Goal: Information Seeking & Learning: Understand process/instructions

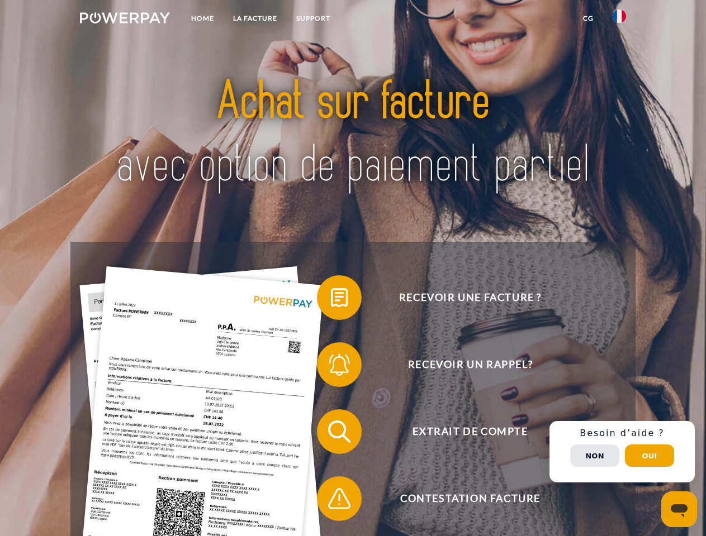
click at [125, 20] on img at bounding box center [125, 17] width 90 height 11
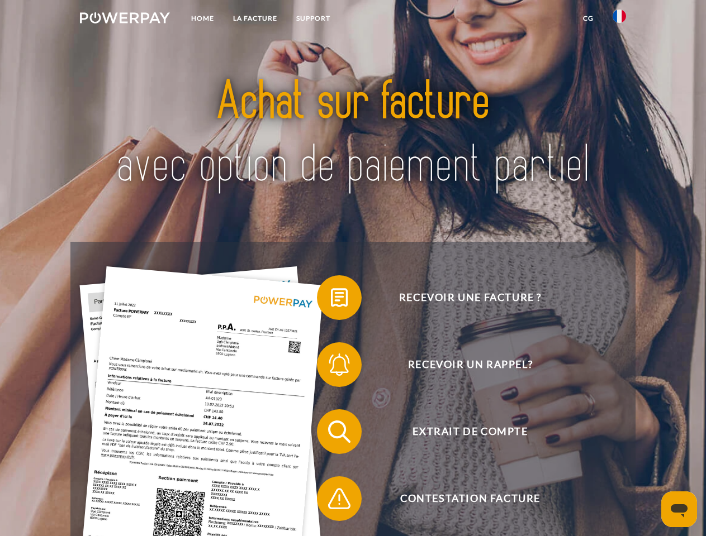
click at [619, 20] on img at bounding box center [618, 15] width 13 height 13
click at [588, 18] on link "CG" at bounding box center [588, 18] width 30 height 20
click at [331, 300] on span at bounding box center [322, 298] width 56 height 56
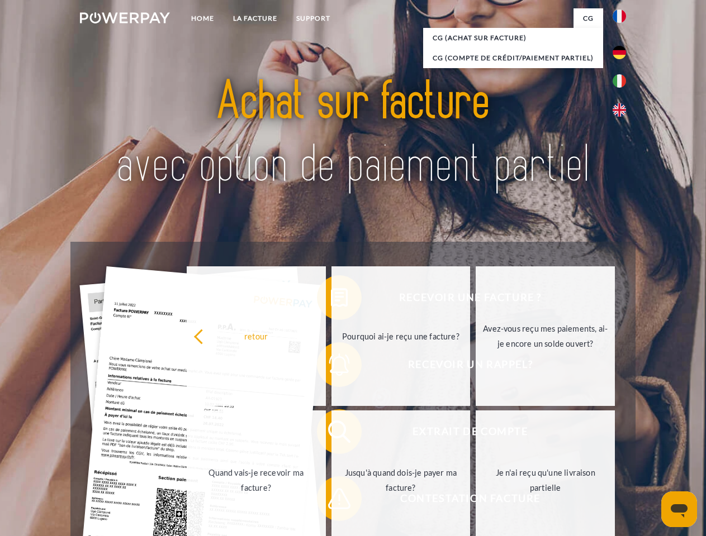
click at [331, 367] on div "Recevoir une facture ? Recevoir un rappel? Extrait de compte retour" at bounding box center [352, 465] width 564 height 447
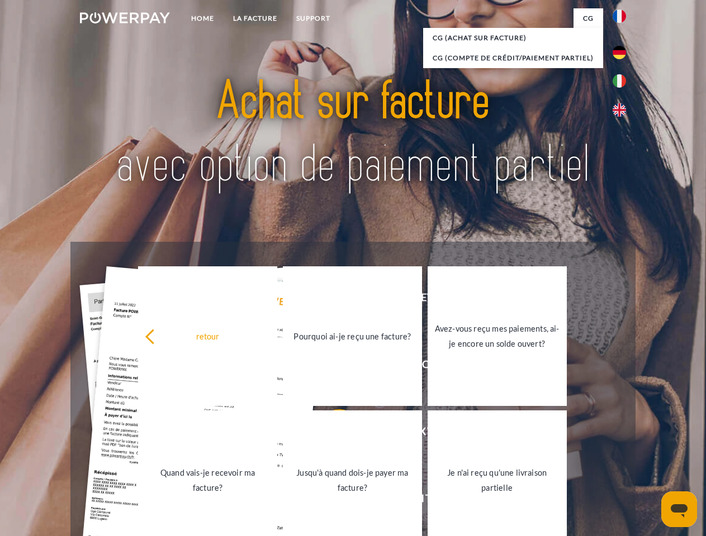
click at [331, 434] on link "Jusqu'à quand dois-je payer ma facture?" at bounding box center [352, 481] width 139 height 140
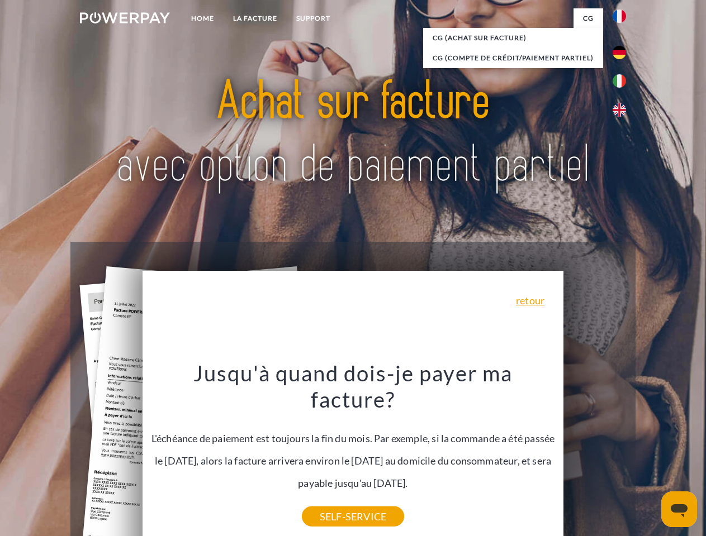
click at [622, 452] on div "Recevoir une facture ? Recevoir un rappel? Extrait de compte retour" at bounding box center [352, 465] width 564 height 447
click at [595, 454] on span "Extrait de compte" at bounding box center [470, 432] width 274 height 45
click at [649, 456] on header "Home LA FACTURE Support" at bounding box center [353, 386] width 706 height 772
